Goal: Task Accomplishment & Management: Use online tool/utility

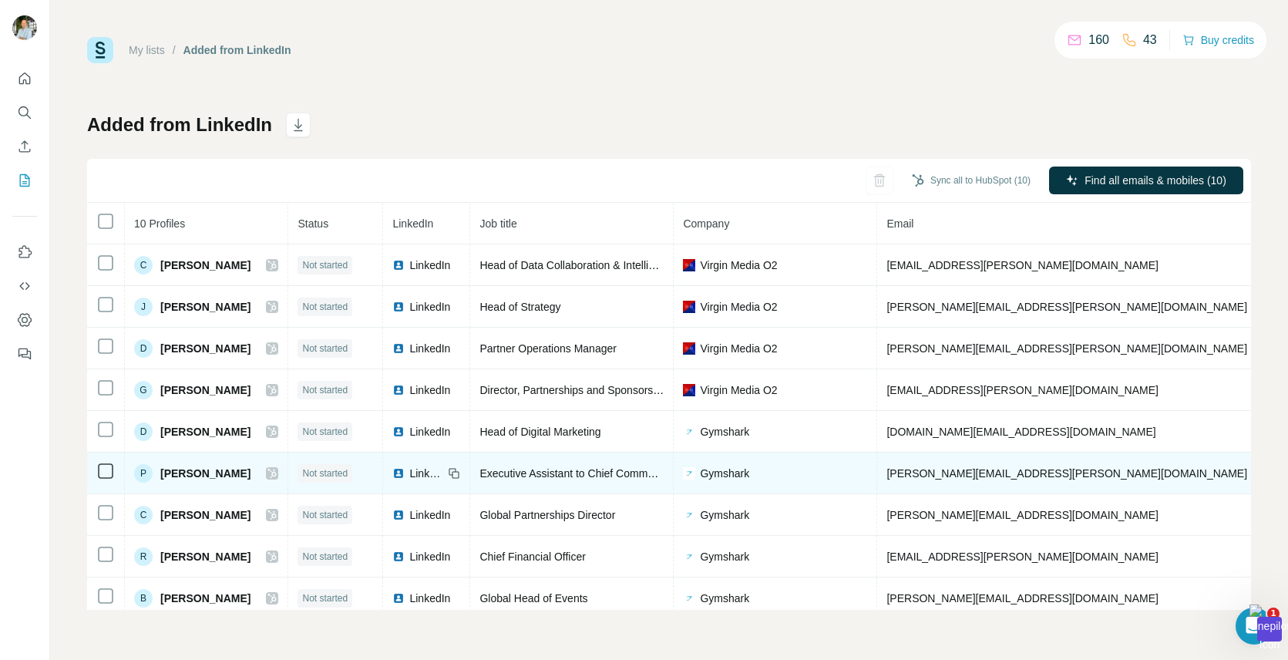
click at [208, 483] on td "P [PERSON_NAME]" at bounding box center [206, 474] width 163 height 42
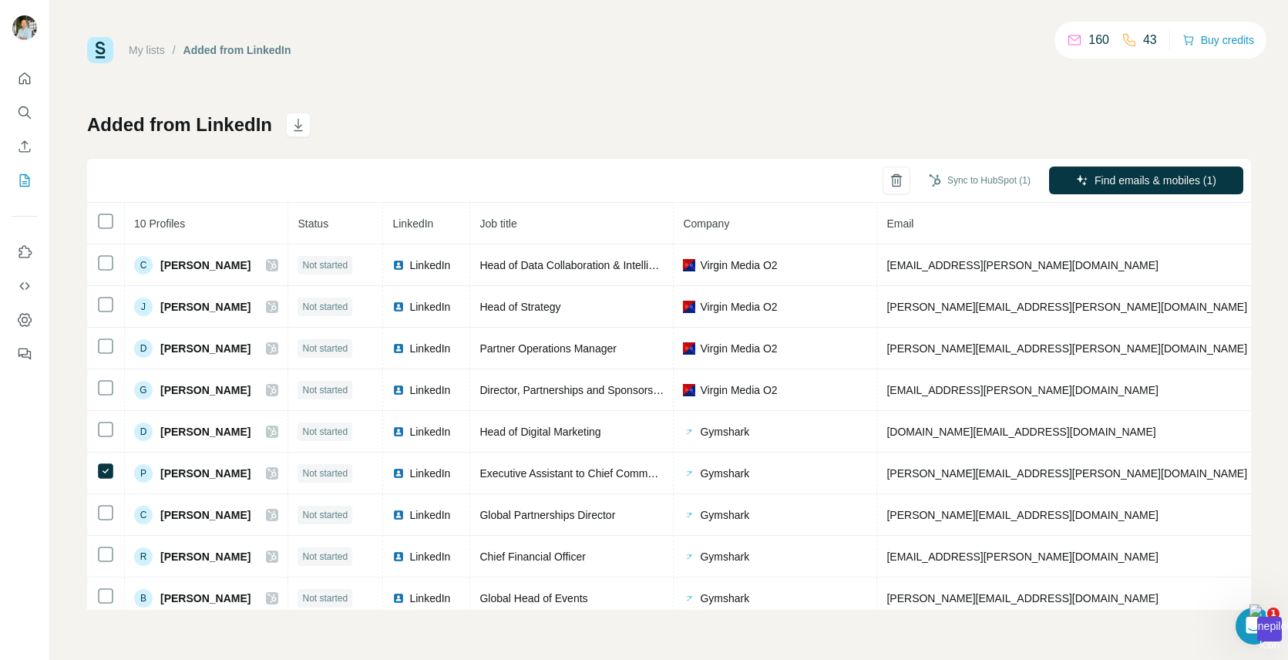
click at [1108, 165] on div "Sync to HubSpot (1) Find emails & mobiles (1)" at bounding box center [669, 181] width 1164 height 44
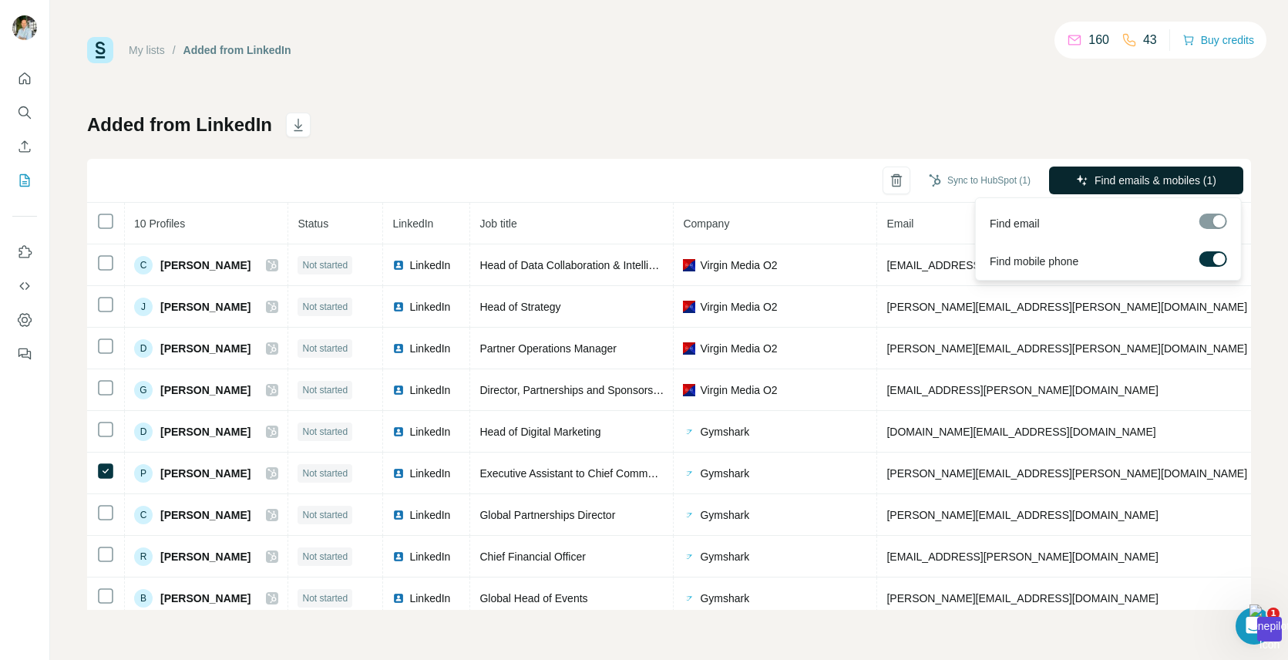
click at [1096, 183] on span "Find emails & mobiles (1)" at bounding box center [1156, 180] width 122 height 15
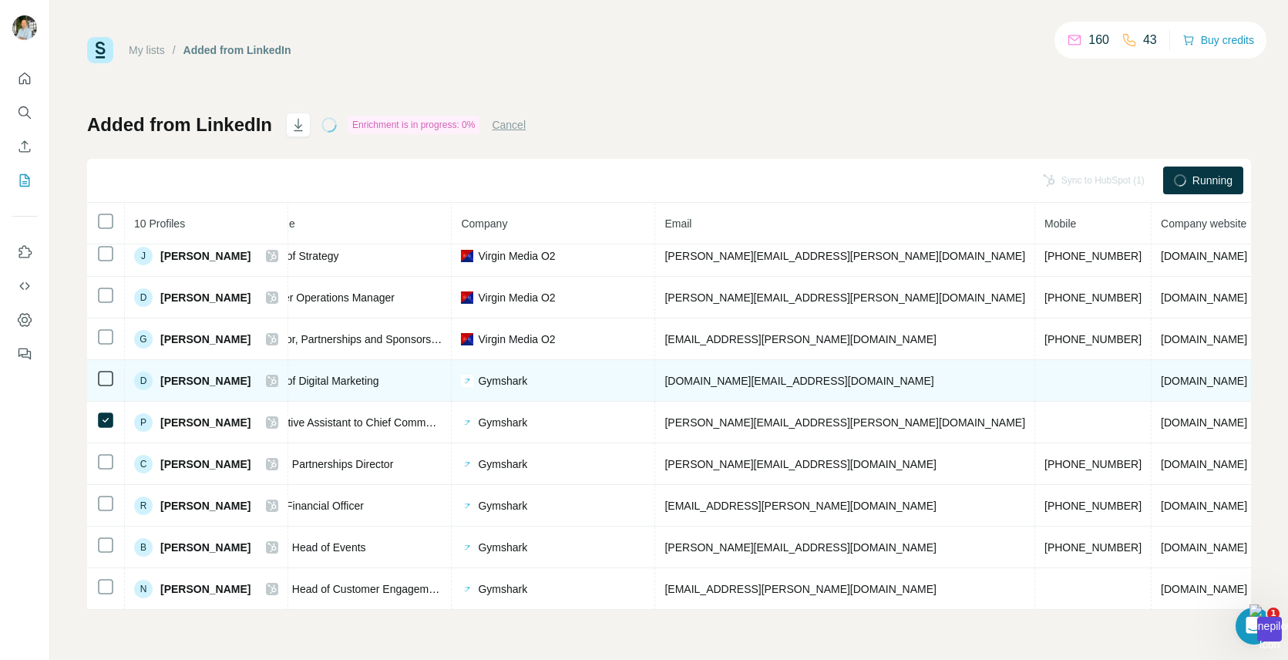
scroll to position [51, 0]
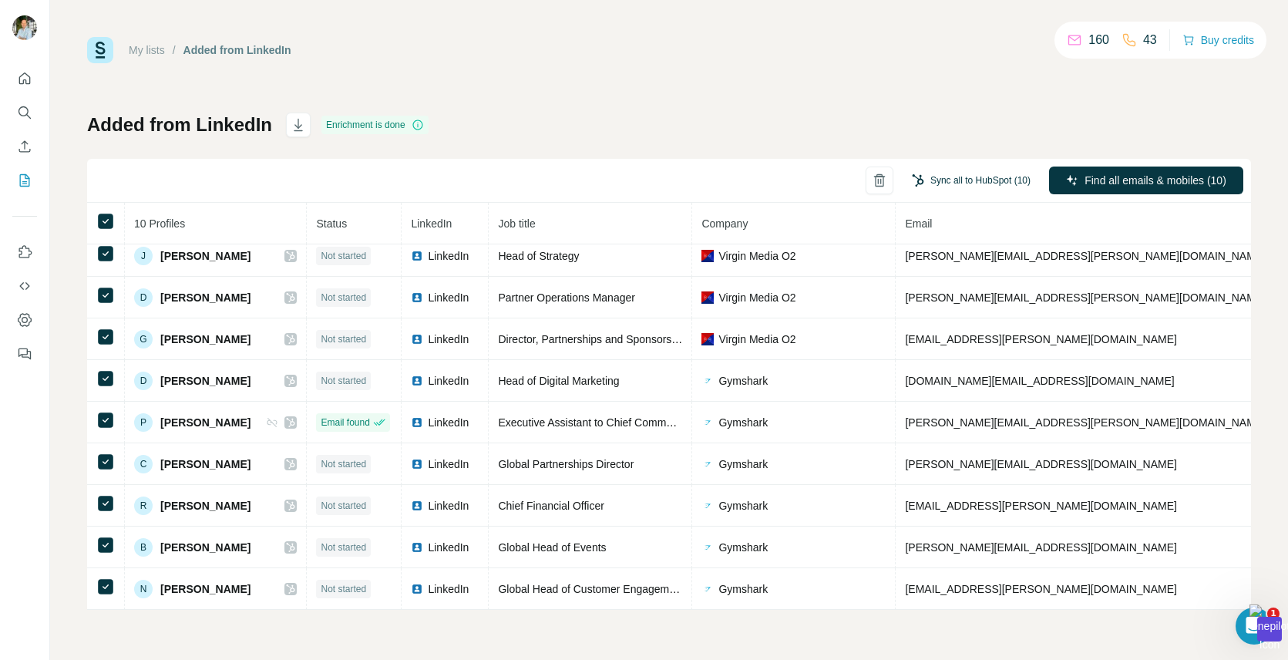
click at [983, 175] on button "Sync all to HubSpot (10)" at bounding box center [971, 180] width 140 height 23
click at [541, 113] on div "Added from LinkedIn Enrichment is done Sync all to HubSpot (10) Find all emails…" at bounding box center [669, 361] width 1164 height 497
click at [702, 2] on div "My lists / Added from LinkedIn 160 43 Buy credits Added from LinkedIn Enrichmen…" at bounding box center [669, 330] width 1238 height 660
click at [1229, 133] on div "Added from LinkedIn Enrichment is done Sync all to HubSpot (10) Find all emails…" at bounding box center [669, 361] width 1164 height 497
click at [722, 140] on div "Added from LinkedIn Enrichment is done Sync all to HubSpot (10) Find all emails…" at bounding box center [669, 361] width 1164 height 497
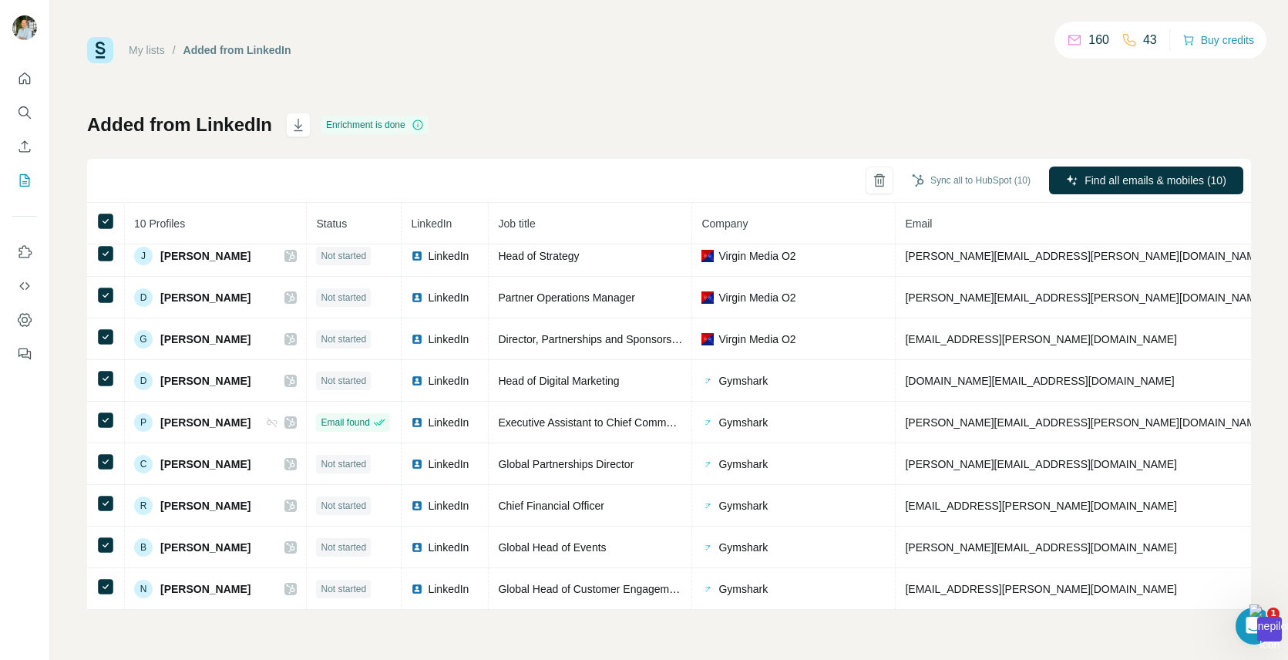
click at [722, 140] on div "Added from LinkedIn Enrichment is done Sync all to HubSpot (10) Find all emails…" at bounding box center [669, 361] width 1164 height 497
click at [717, 136] on div "Added from LinkedIn Enrichment is done Sync all to HubSpot (10) Find all emails…" at bounding box center [669, 361] width 1164 height 497
